Goal: Task Accomplishment & Management: Complete application form

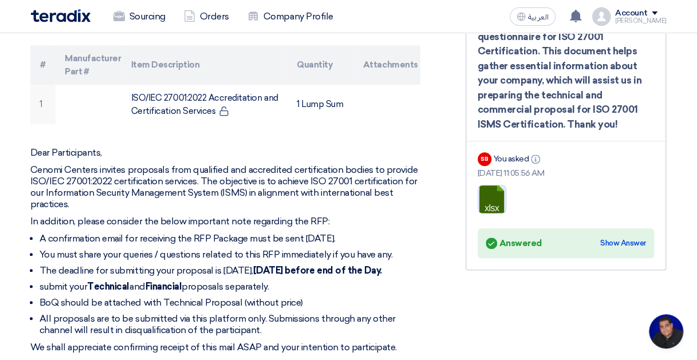
scroll to position [379, 1]
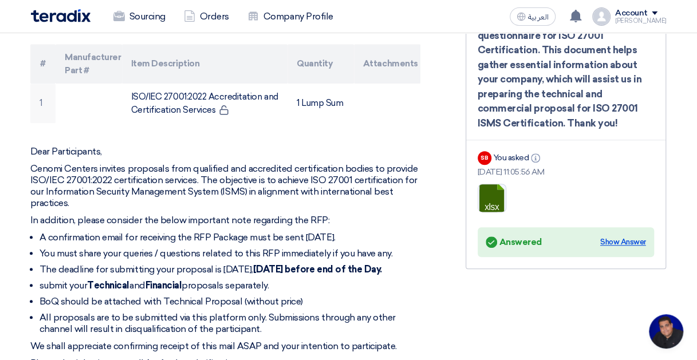
click at [627, 239] on div "Show Answer" at bounding box center [623, 241] width 46 height 11
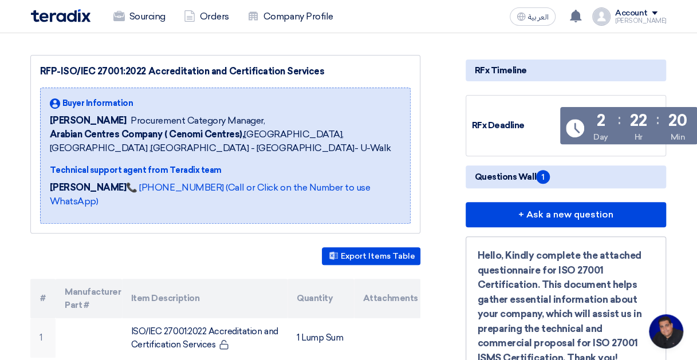
scroll to position [128, 1]
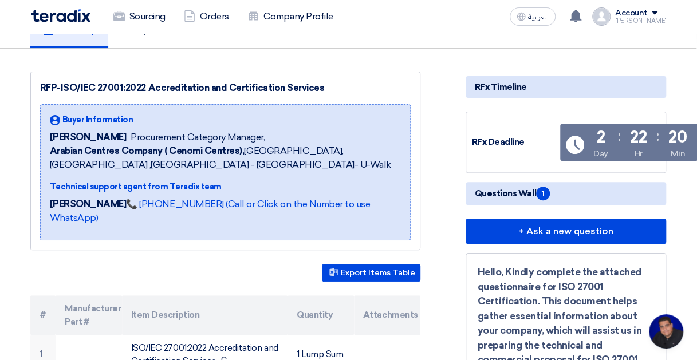
click at [508, 196] on span "Questions Wall 1" at bounding box center [512, 194] width 75 height 14
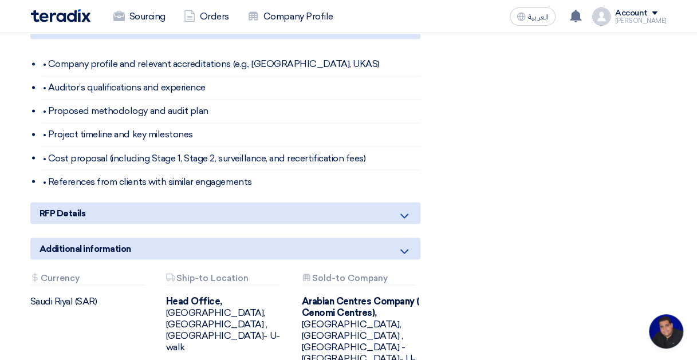
scroll to position [894, 1]
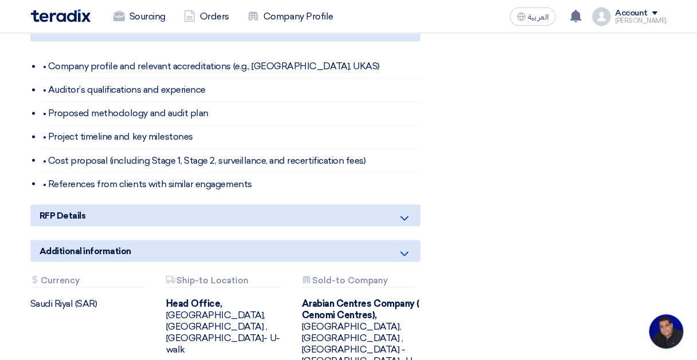
click at [402, 240] on div "Additional information" at bounding box center [225, 251] width 390 height 22
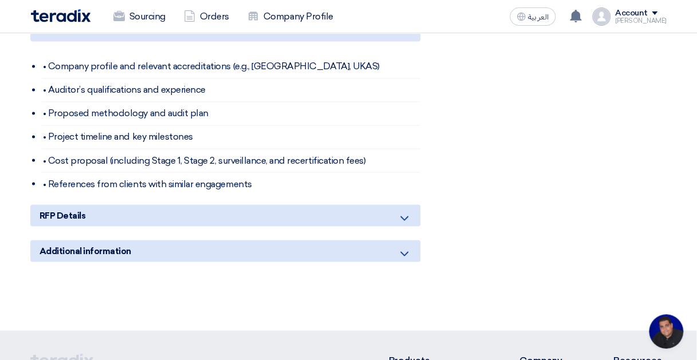
click at [403, 205] on div "RFP Details" at bounding box center [225, 215] width 390 height 22
click at [402, 211] on icon at bounding box center [404, 218] width 14 height 14
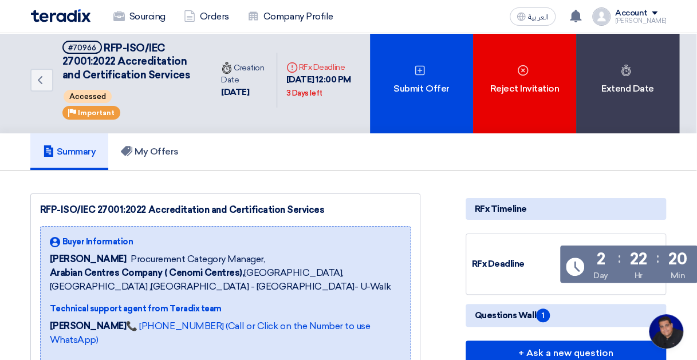
scroll to position [0, 1]
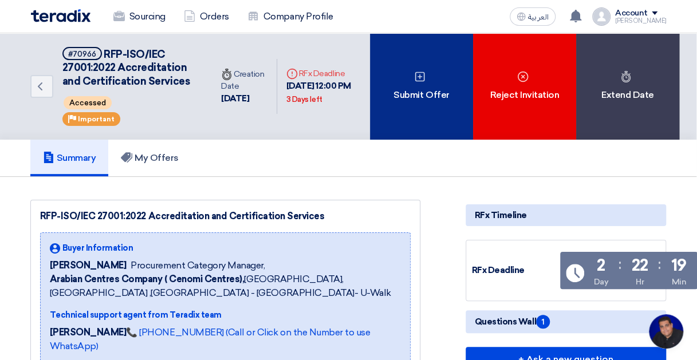
click at [430, 76] on div "Submit Offer" at bounding box center [421, 86] width 103 height 106
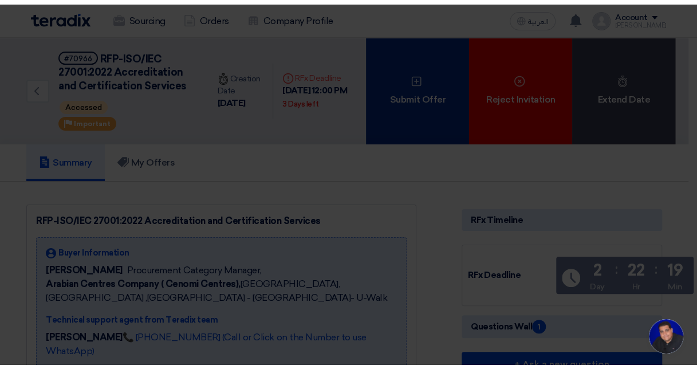
scroll to position [0, 0]
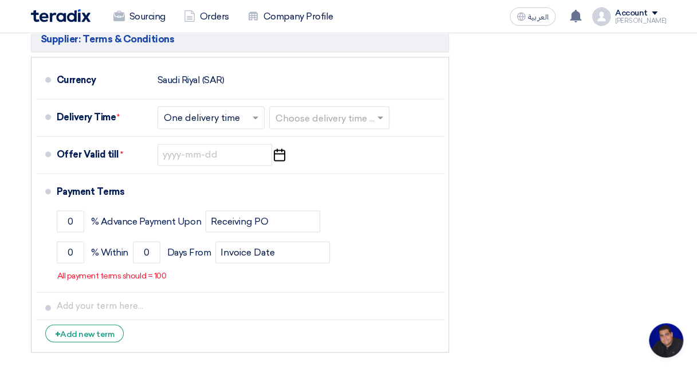
scroll to position [832, 0]
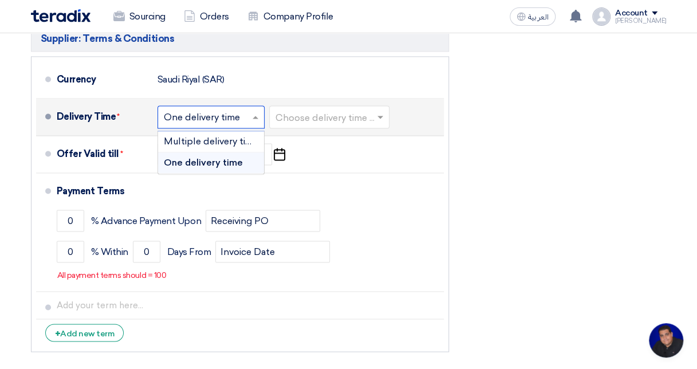
click at [252, 111] on span at bounding box center [257, 116] width 14 height 11
click at [222, 136] on span "Multiple delivery times" at bounding box center [213, 141] width 99 height 11
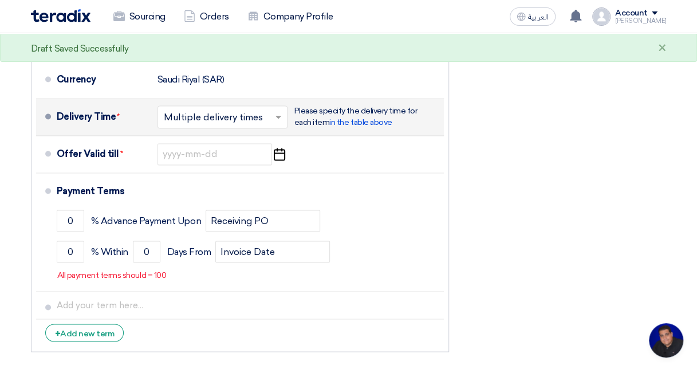
click at [262, 109] on input "text" at bounding box center [223, 117] width 118 height 17
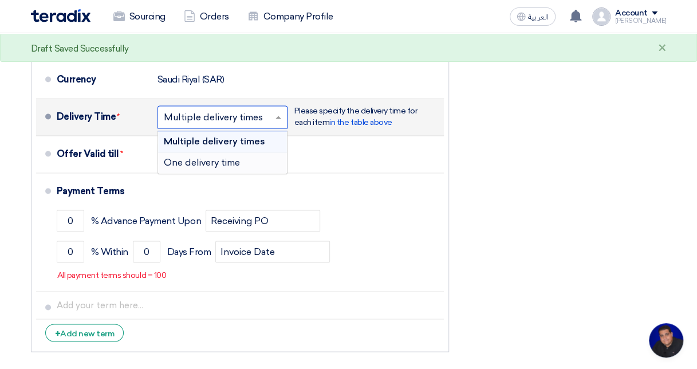
click at [226, 157] on span "One delivery time" at bounding box center [202, 162] width 76 height 11
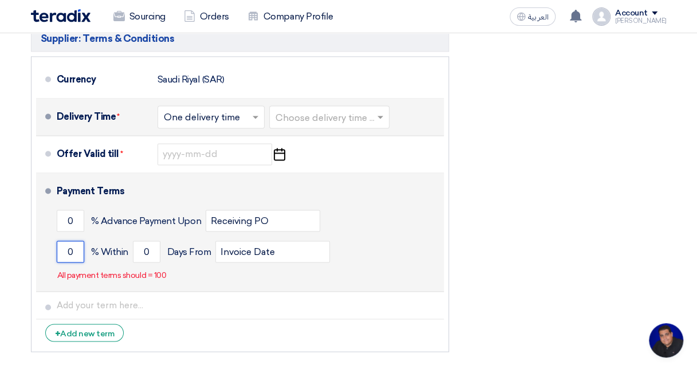
click at [80, 240] on input "0" at bounding box center [70, 251] width 27 height 22
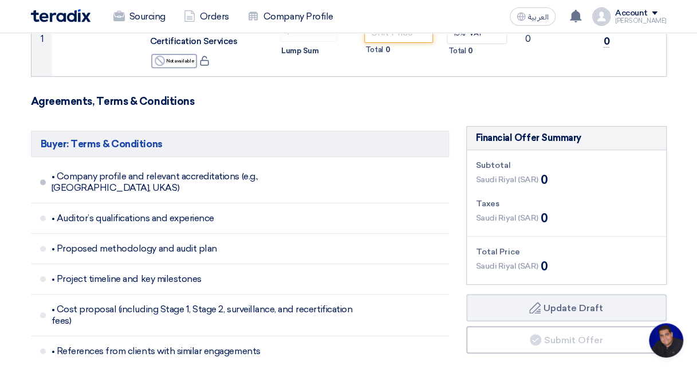
scroll to position [223, 0]
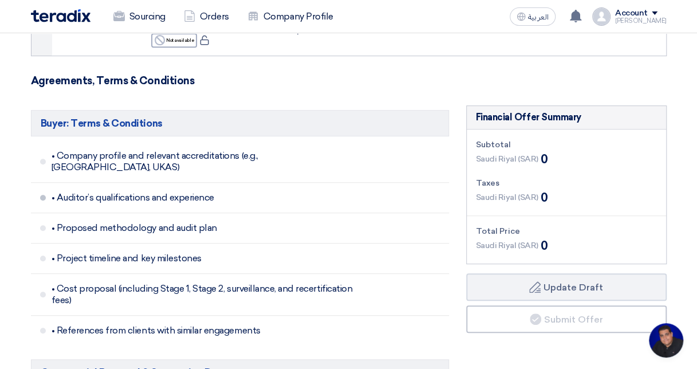
click at [136, 192] on span "• Auditor’s qualifications and experience" at bounding box center [203, 197] width 302 height 11
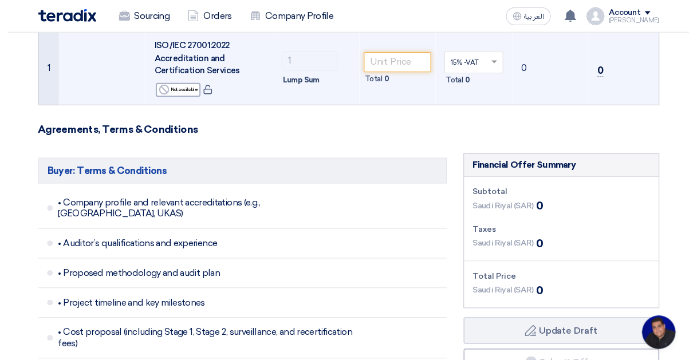
scroll to position [0, 0]
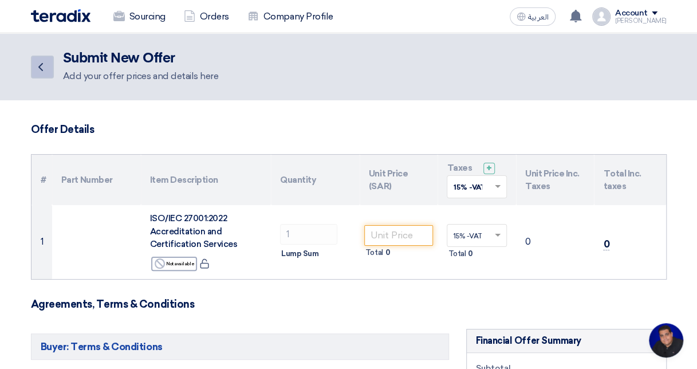
click at [42, 68] on icon "Back" at bounding box center [41, 67] width 14 height 14
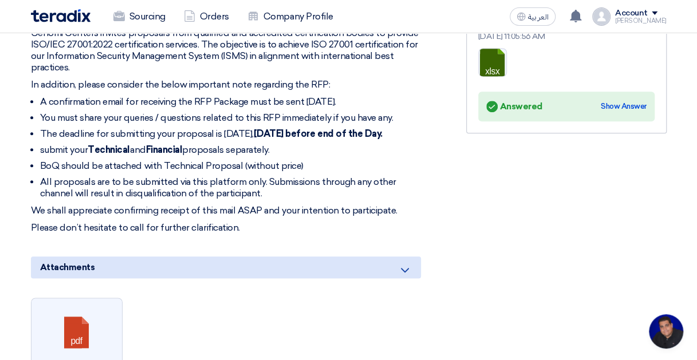
scroll to position [343, 0]
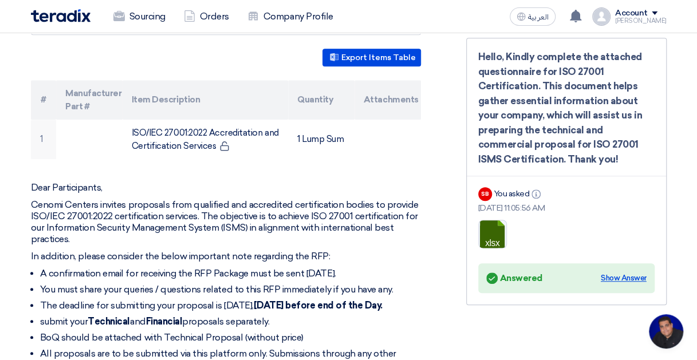
click at [623, 276] on div "Show Answer" at bounding box center [623, 277] width 46 height 11
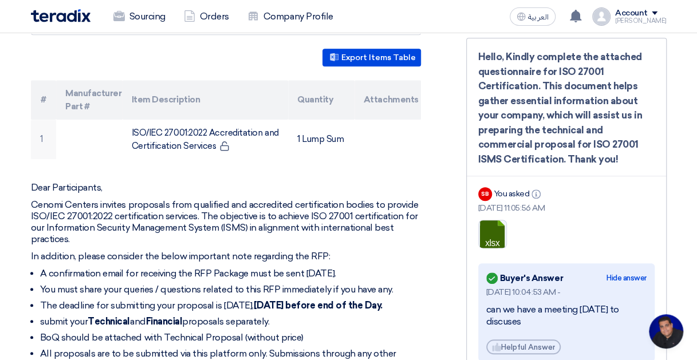
scroll to position [515, 0]
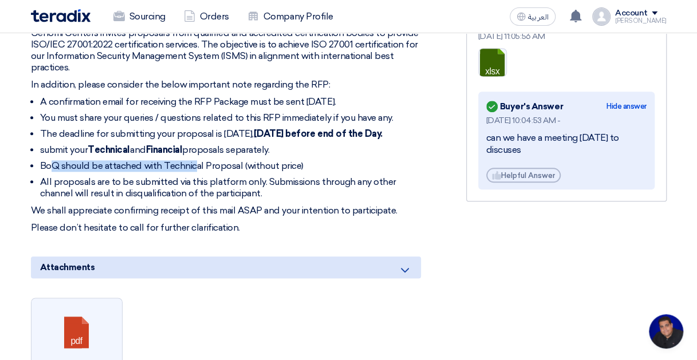
drag, startPoint x: 57, startPoint y: 159, endPoint x: 200, endPoint y: 163, distance: 143.1
click at [200, 163] on li "BoQ should be attached with Technical Proposal (without price)" at bounding box center [230, 165] width 381 height 11
click at [365, 160] on li "BoQ should be attached with Technical Proposal (without price)" at bounding box center [230, 165] width 381 height 11
drag, startPoint x: 41, startPoint y: 163, endPoint x: 335, endPoint y: 164, distance: 294.8
click at [335, 164] on li "BoQ should be attached with Technical Proposal (without price)" at bounding box center [230, 165] width 381 height 11
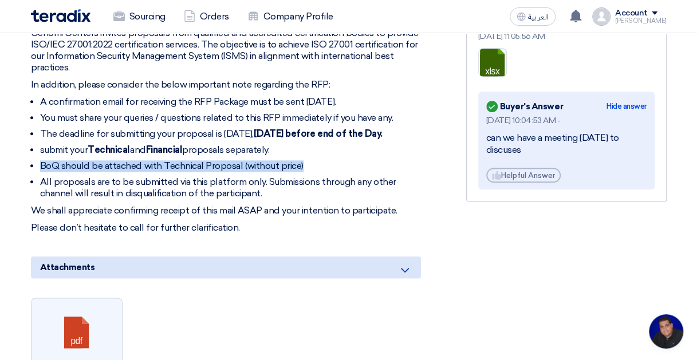
click at [335, 164] on li "BoQ should be attached with Technical Proposal (without price)" at bounding box center [230, 165] width 381 height 11
click at [60, 168] on li "BoQ should be attached with Technical Proposal (without price)" at bounding box center [230, 165] width 381 height 11
drag, startPoint x: 40, startPoint y: 159, endPoint x: 311, endPoint y: 160, distance: 270.7
click at [311, 160] on li "BoQ should be attached with Technical Proposal (without price)" at bounding box center [230, 165] width 381 height 11
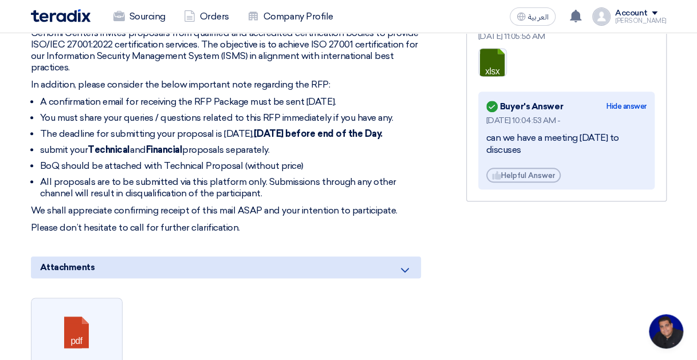
drag, startPoint x: 311, startPoint y: 160, endPoint x: 266, endPoint y: 193, distance: 55.6
click at [266, 193] on li "All proposals are to be submitted via this platform only. Submissions through a…" at bounding box center [230, 187] width 381 height 23
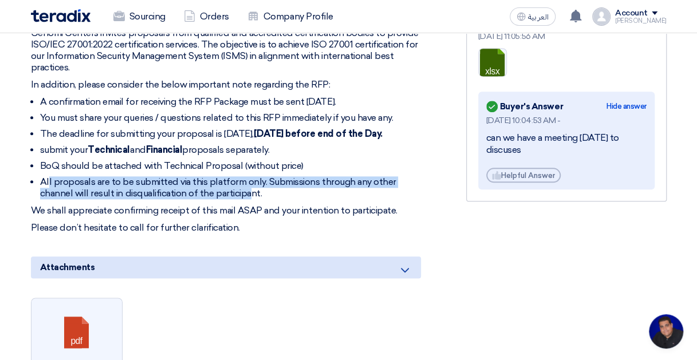
drag, startPoint x: 48, startPoint y: 184, endPoint x: 247, endPoint y: 189, distance: 199.3
click at [247, 189] on li "All proposals are to be submitted via this platform only. Submissions through a…" at bounding box center [230, 187] width 381 height 23
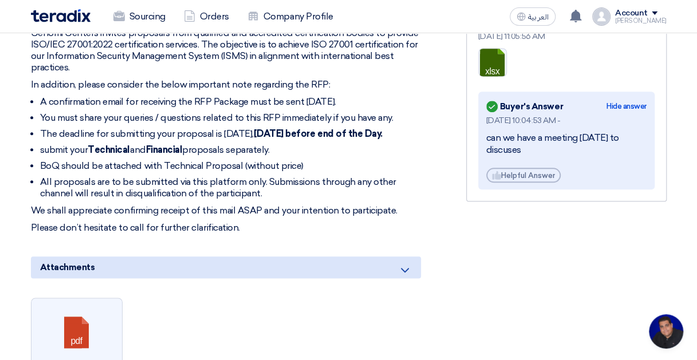
drag, startPoint x: 247, startPoint y: 189, endPoint x: 118, endPoint y: 216, distance: 132.2
click at [118, 216] on div "Dear Participants, Cenomi Centers invites proposals from qualified and accredit…" at bounding box center [226, 121] width 390 height 223
click at [232, 232] on div "RFP-ISO/IEC 27001:2022 Accreditation and Certification Services Buyer Informati…" at bounding box center [239, 235] width 435 height 1100
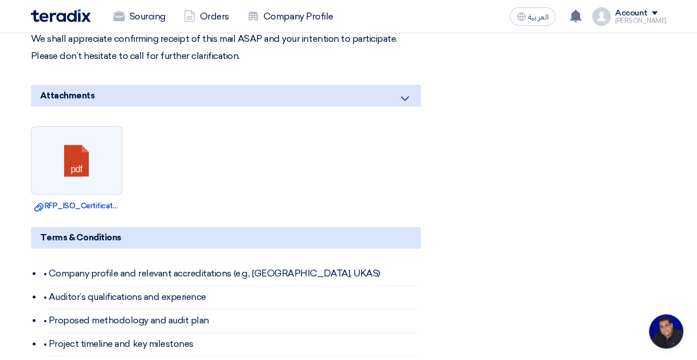
scroll to position [859, 0]
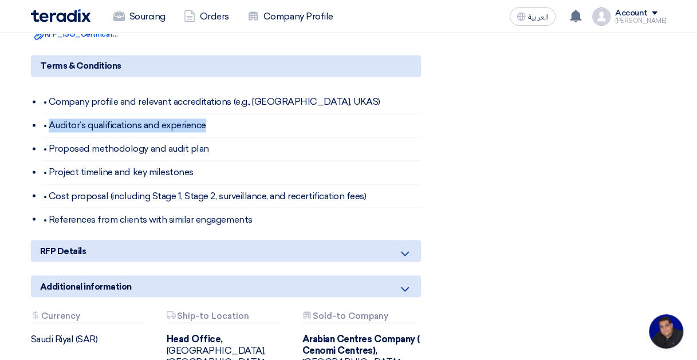
drag, startPoint x: 50, startPoint y: 117, endPoint x: 227, endPoint y: 121, distance: 176.9
click at [227, 121] on li "• Auditor’s qualifications and experience" at bounding box center [231, 125] width 378 height 23
click at [227, 124] on li "• Auditor’s qualifications and experience" at bounding box center [231, 125] width 378 height 23
click at [41, 150] on div "Terms & Conditions • Company profile and relevant accreditations (e.g., [GEOGRA…" at bounding box center [226, 143] width 390 height 176
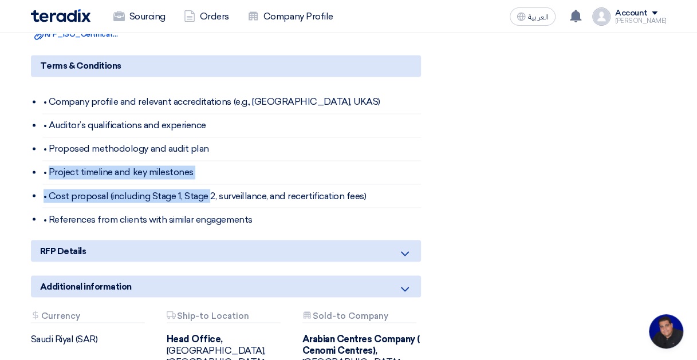
drag, startPoint x: 50, startPoint y: 171, endPoint x: 211, endPoint y: 180, distance: 161.1
click at [211, 180] on ul "• Company profile and relevant accreditations (e.g., [GEOGRAPHIC_DATA], UKAS) •…" at bounding box center [231, 160] width 378 height 140
drag, startPoint x: 211, startPoint y: 180, endPoint x: 205, endPoint y: 193, distance: 14.4
click at [205, 192] on li "• Cost proposal (including Stage 1, Stage 2, surveillance, and recertification …" at bounding box center [231, 195] width 378 height 23
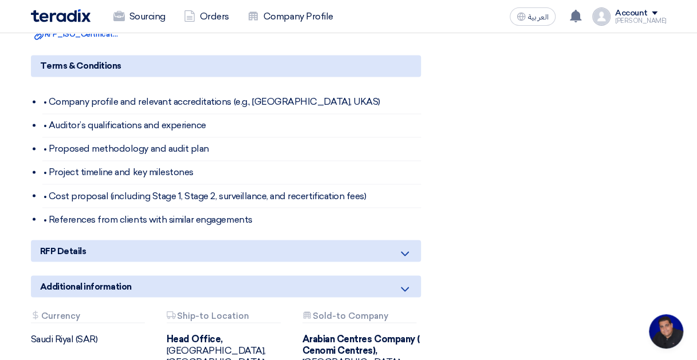
click at [236, 208] on li "• References from clients with similar engagements" at bounding box center [231, 219] width 378 height 23
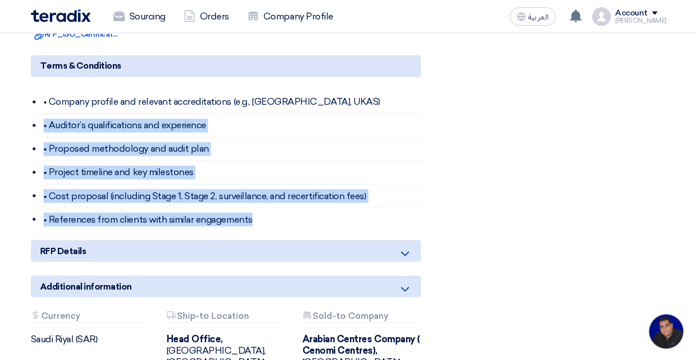
drag, startPoint x: 256, startPoint y: 216, endPoint x: 7, endPoint y: 132, distance: 263.5
drag, startPoint x: 7, startPoint y: 132, endPoint x: 113, endPoint y: 157, distance: 109.4
click at [113, 161] on li "• Project timeline and key milestones" at bounding box center [231, 172] width 378 height 23
click at [110, 172] on li "• Project timeline and key milestones" at bounding box center [231, 172] width 378 height 23
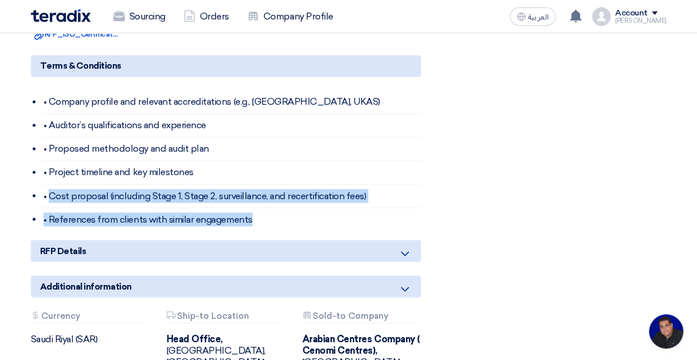
drag, startPoint x: 48, startPoint y: 191, endPoint x: 264, endPoint y: 222, distance: 218.6
click at [264, 222] on ul "• Company profile and relevant accreditations (e.g., [GEOGRAPHIC_DATA], UKAS) •…" at bounding box center [231, 160] width 378 height 140
click at [265, 223] on li "• References from clients with similar engagements" at bounding box center [231, 219] width 378 height 23
click at [265, 224] on li "• References from clients with similar engagements" at bounding box center [231, 219] width 378 height 23
drag, startPoint x: 244, startPoint y: 219, endPoint x: 50, endPoint y: 186, distance: 196.8
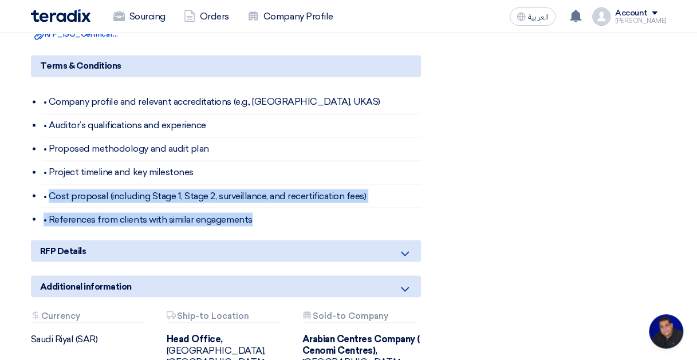
click at [50, 186] on ul "• Company profile and relevant accreditations (e.g., [GEOGRAPHIC_DATA], UKAS) •…" at bounding box center [231, 160] width 378 height 140
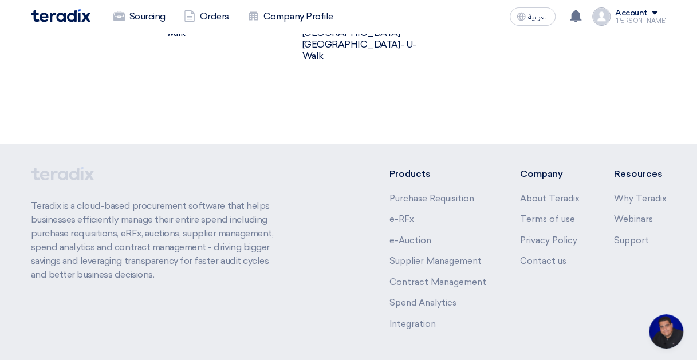
scroll to position [1213, 0]
